Goal: Transaction & Acquisition: Purchase product/service

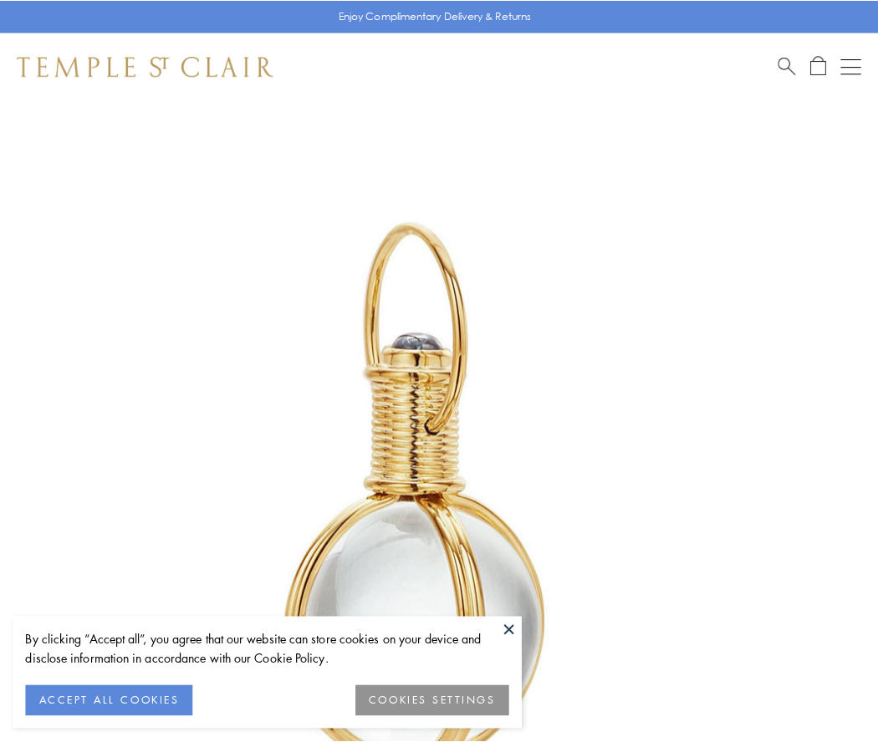
scroll to position [436, 0]
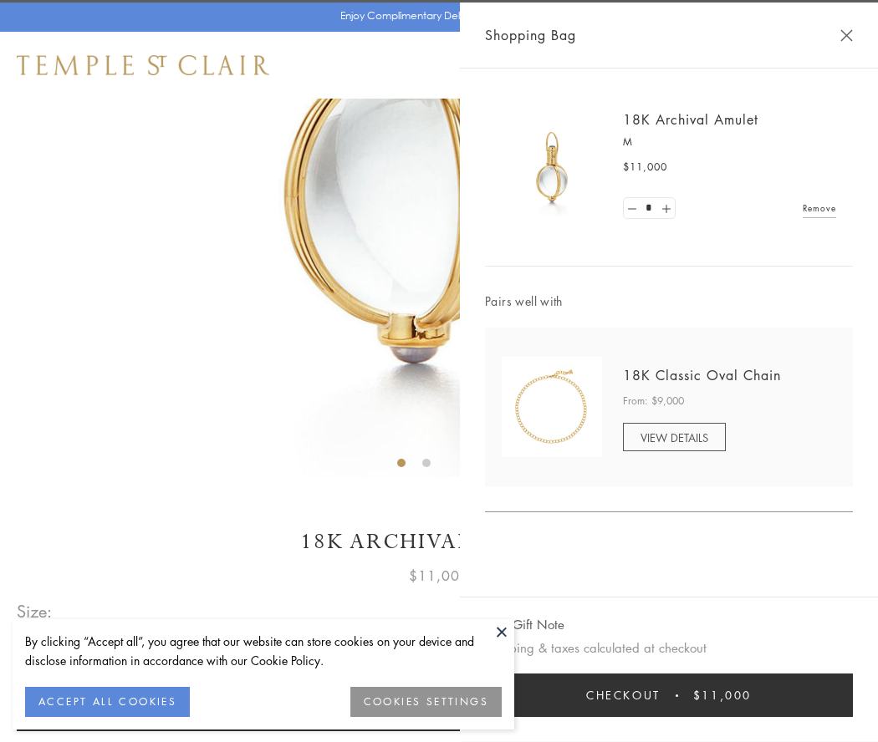
click at [669, 696] on button "Checkout $11,000" at bounding box center [669, 695] width 368 height 43
